Goal: Go to known website: Access a specific website the user already knows

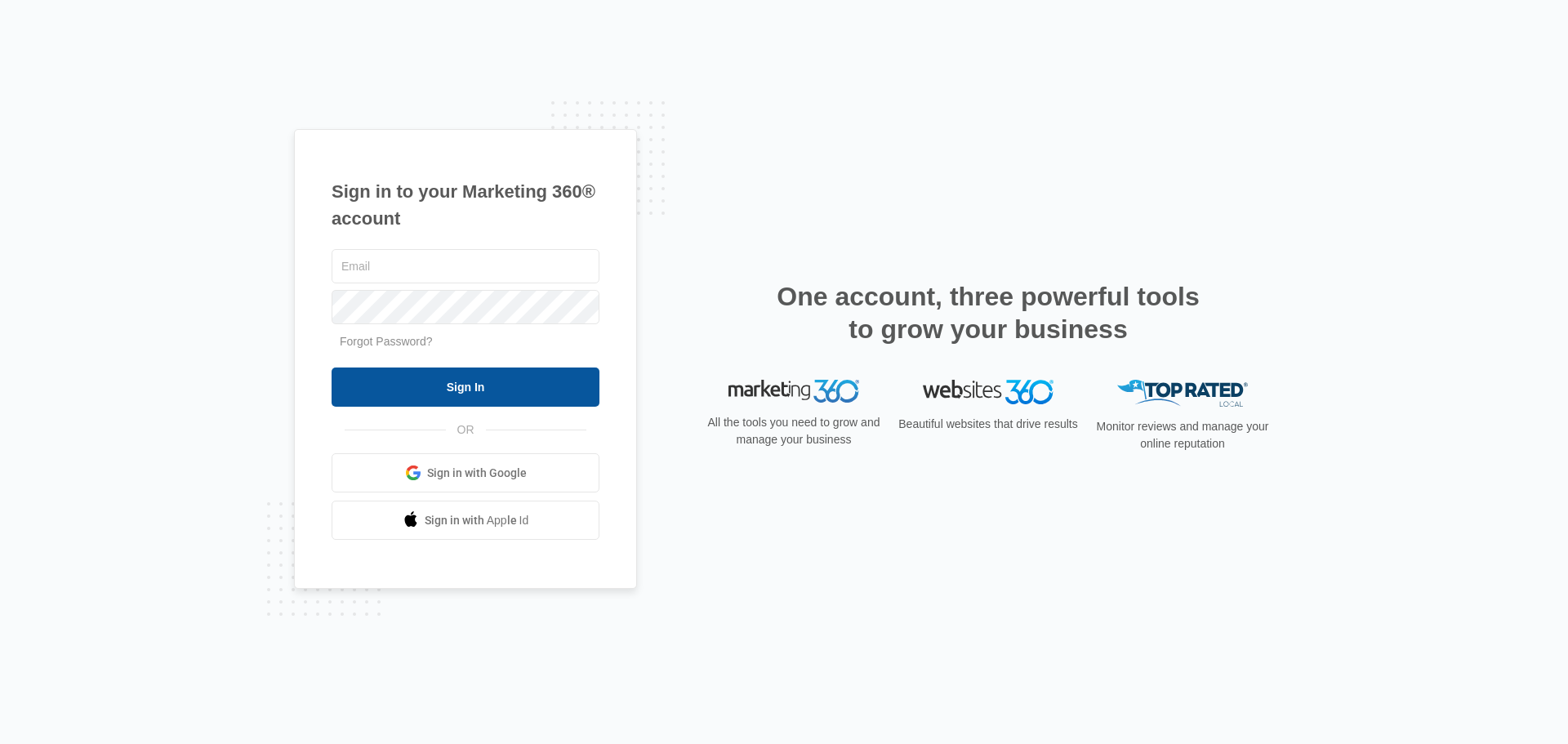
type input "[EMAIL_ADDRESS][DOMAIN_NAME]"
click at [552, 379] on input "Sign In" at bounding box center [465, 386] width 268 height 39
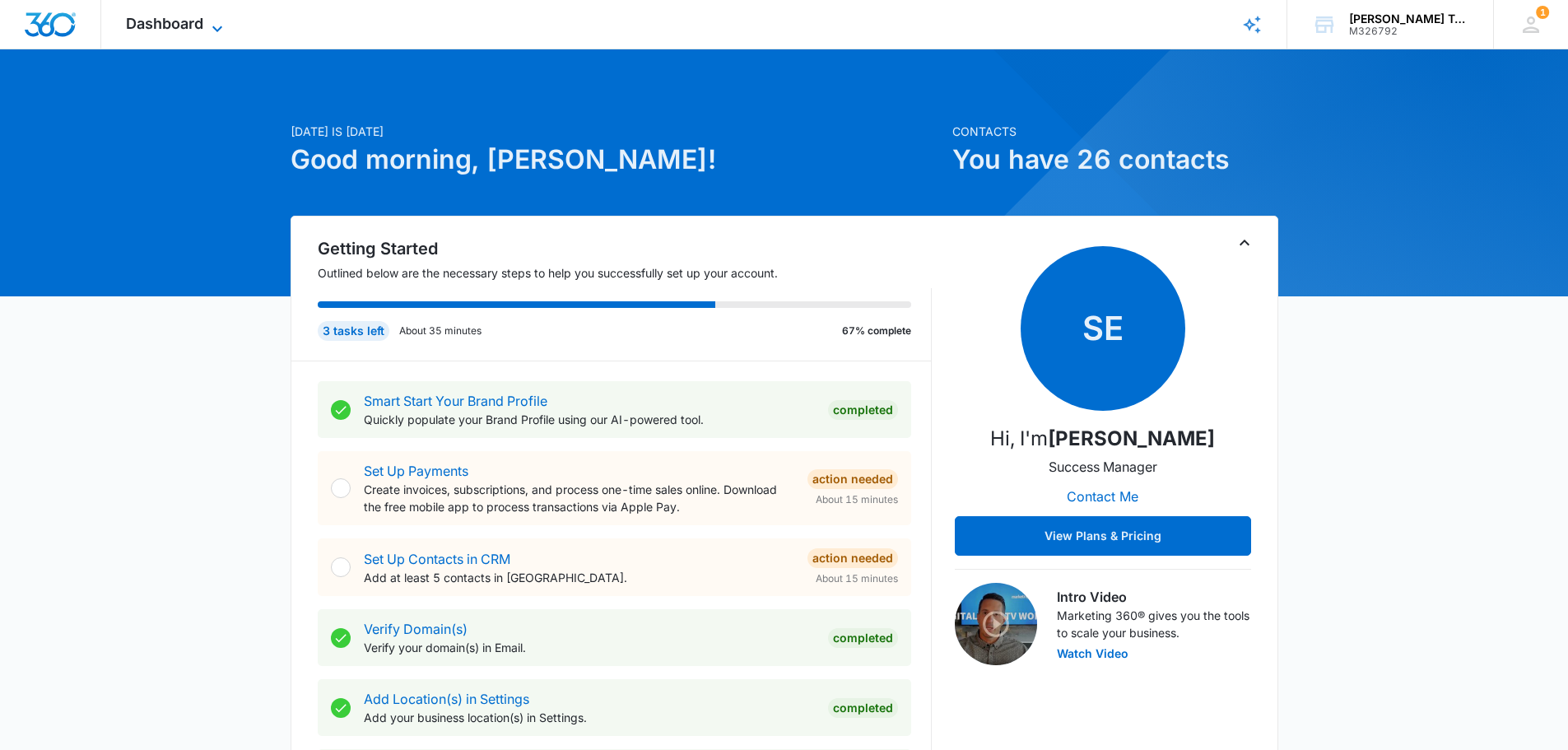
click at [192, 21] on span "Dashboard" at bounding box center [164, 24] width 77 height 18
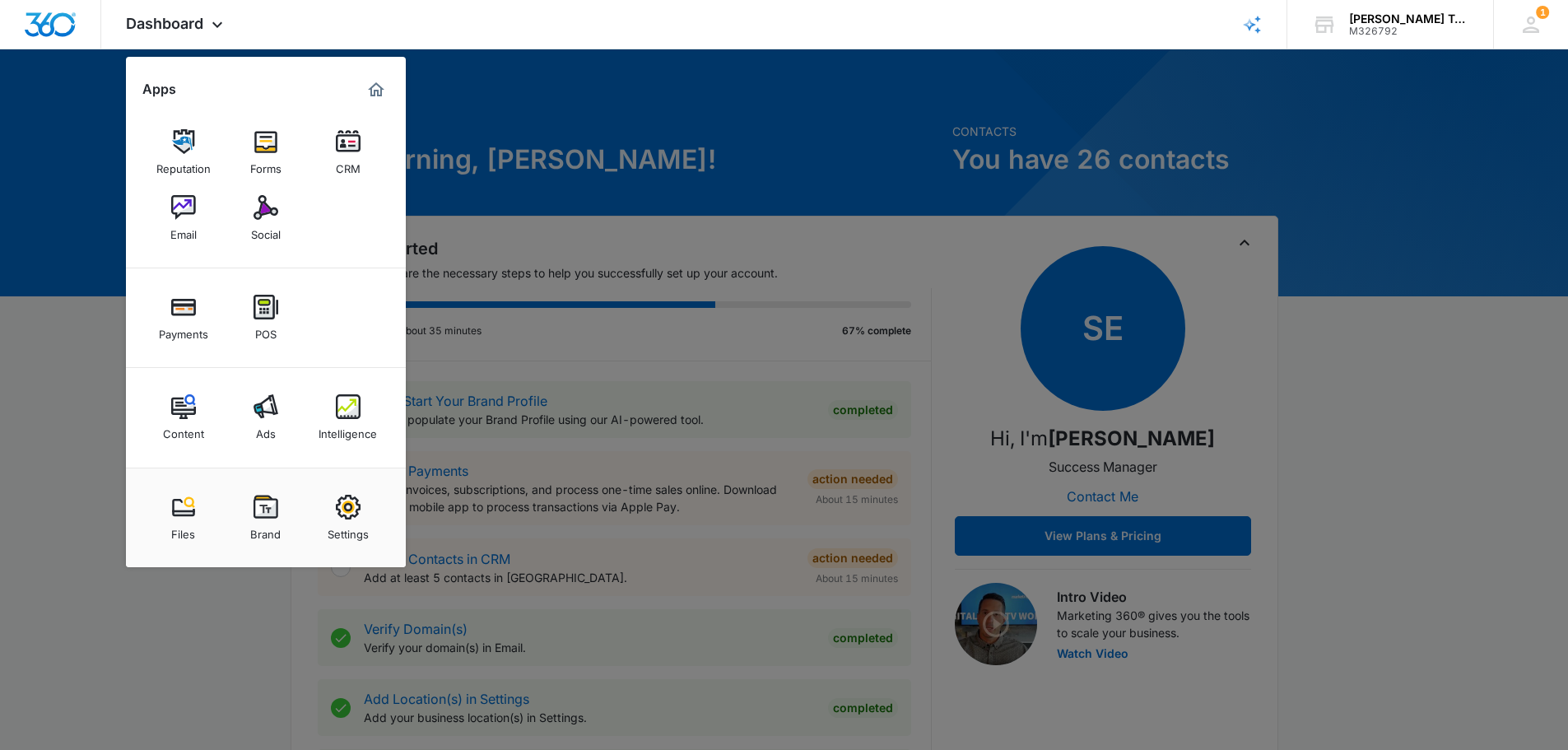
click at [268, 211] on img at bounding box center [266, 207] width 24 height 25
